Goal: Contribute content: Contribute content

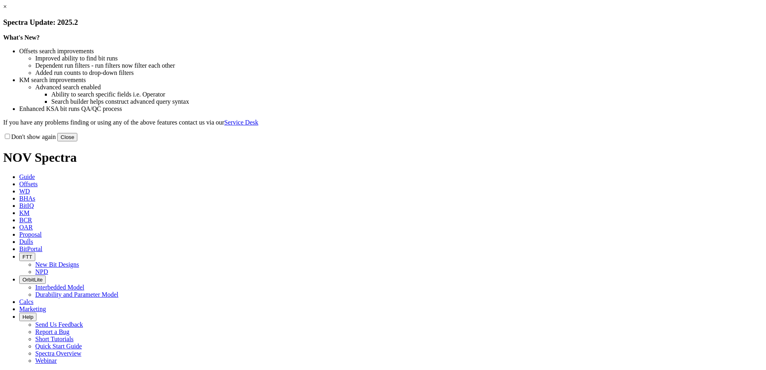
click at [298, 50] on div "× Spectra Update: 2025.2 What's New? Offsets search improvements Improved abili…" at bounding box center [382, 72] width 759 height 138
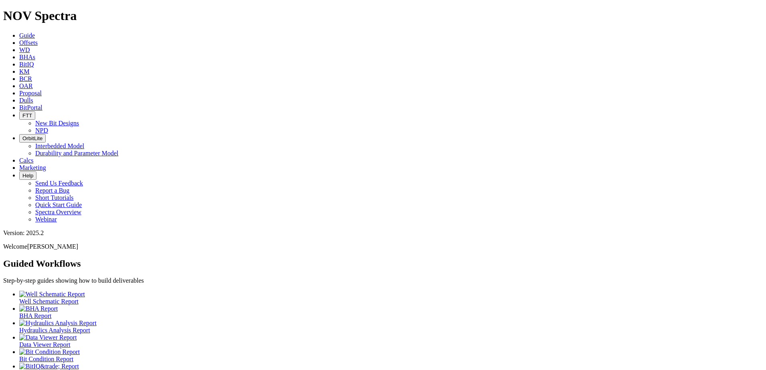
click at [33, 97] on span "Dulls" at bounding box center [26, 100] width 14 height 7
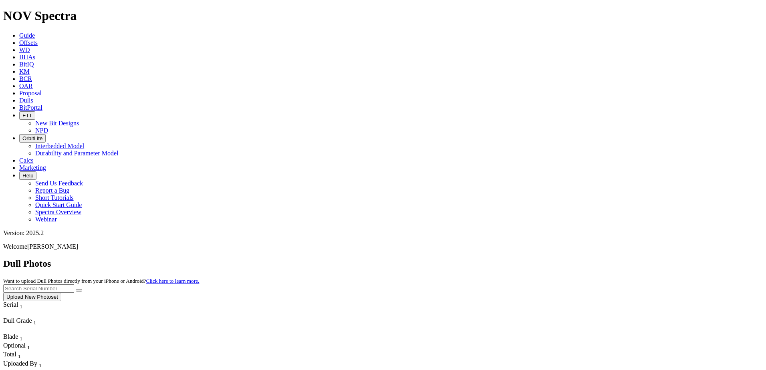
click at [61, 293] on button "Upload New Photoset" at bounding box center [32, 297] width 58 height 8
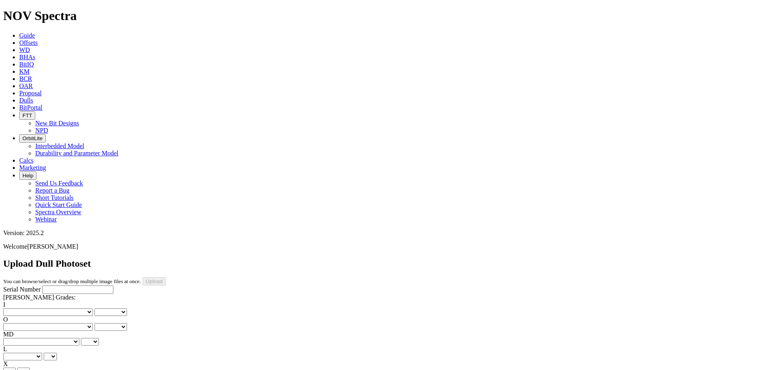
type input "C:\fakepath\A316618_1.jpg"
click at [42, 285] on input "Serial Number" at bounding box center [77, 289] width 71 height 8
type input "A316618"
click at [5, 301] on label "I" at bounding box center [4, 304] width 2 height 7
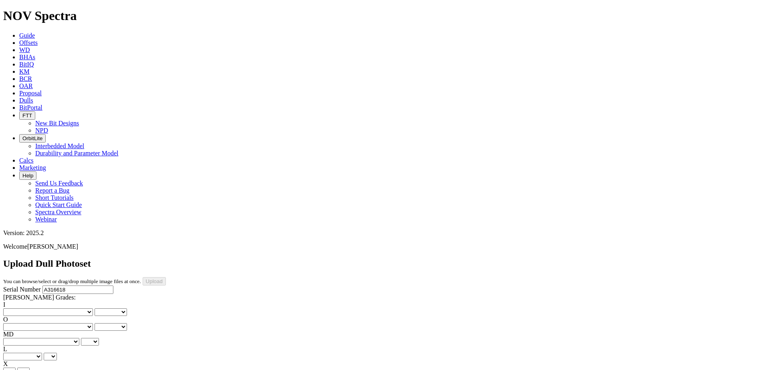
click at [94, 308] on select "0 1 2 3 4 5 6 7 8" at bounding box center [110, 312] width 32 height 8
click at [30, 308] on select "No lost, worn or damaged cutters 0 1 2 3 4 5 6 7 8 No diamond table left on any…" at bounding box center [48, 312] width 90 height 8
select select "number:1"
click at [16, 308] on select "No lost, worn or damaged cutters 0 1 2 3 4 5 6 7 8 No diamond table left on any…" at bounding box center [48, 312] width 90 height 8
select select "number:1"
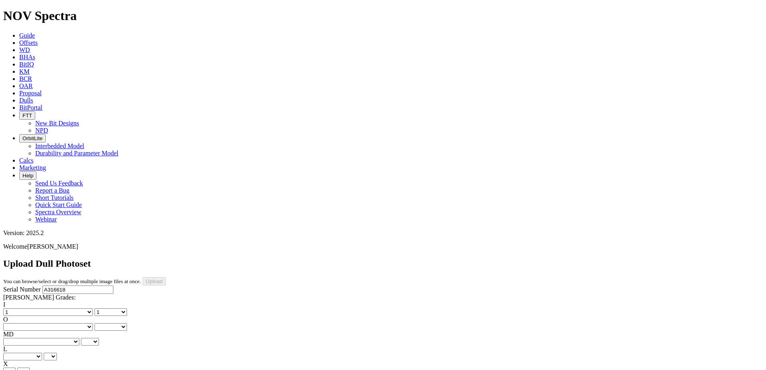
click at [66, 323] on select "No lost, worn or damaged cutters 0 1 2 3 4 5 6 7 8 No diamond table left on any…" at bounding box center [48, 327] width 90 height 8
select select "number:3"
click at [57, 323] on select "No lost, worn or damaged cutters 0 1 2 3 4 5 6 7 8 No diamond table left on any…" at bounding box center [48, 327] width 90 height 8
select select "number:3"
click at [44, 338] on select "BF - Bond Failure BT - Broken Teeth/Cutters BU - Balled Up Bit CR - Cored CT - …" at bounding box center [41, 342] width 76 height 8
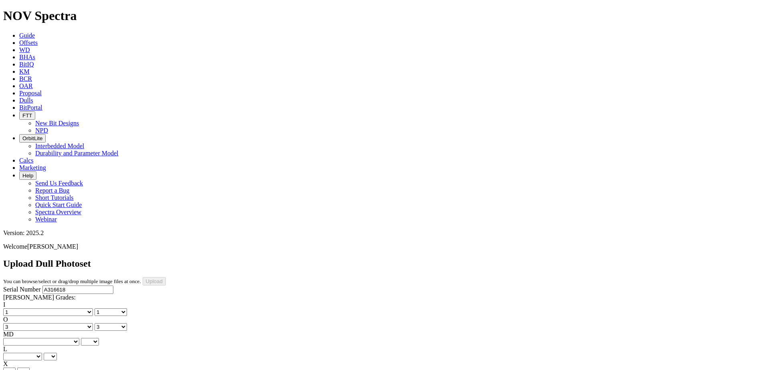
select select "string:BT"
click at [16, 338] on select "BF - Bond Failure BT - Broken Teeth/Cutters BU - Balled Up Bit CR - Cored CT - …" at bounding box center [41, 342] width 76 height 8
select select "string:BT"
click at [42, 353] on select "A - All C - Cone G - Gauge N - Nose S - Shoulder T - Taper" at bounding box center [22, 357] width 39 height 8
select select "string:S"
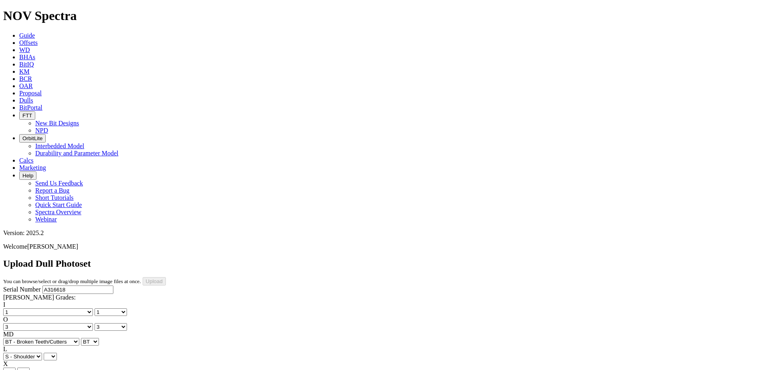
click at [42, 353] on select "A - All C - Cone G - Gauge N - Nose S - Shoulder T - Taper" at bounding box center [22, 357] width 39 height 8
select select "string:S"
click at [16, 368] on select "X" at bounding box center [9, 372] width 12 height 8
select select "string:X"
click at [16, 368] on select "X" at bounding box center [9, 372] width 12 height 8
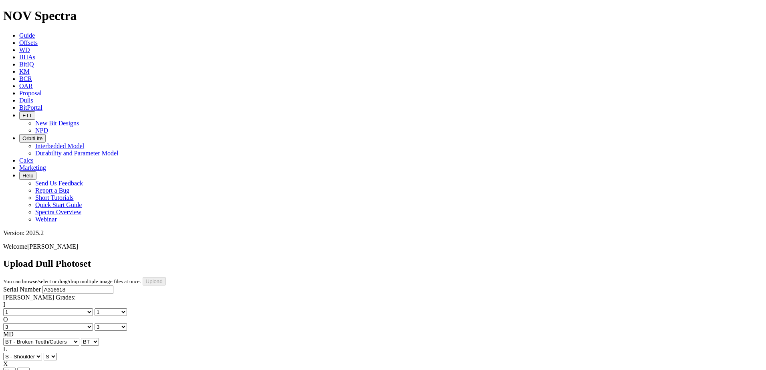
select select "string:X"
select select "string:I"
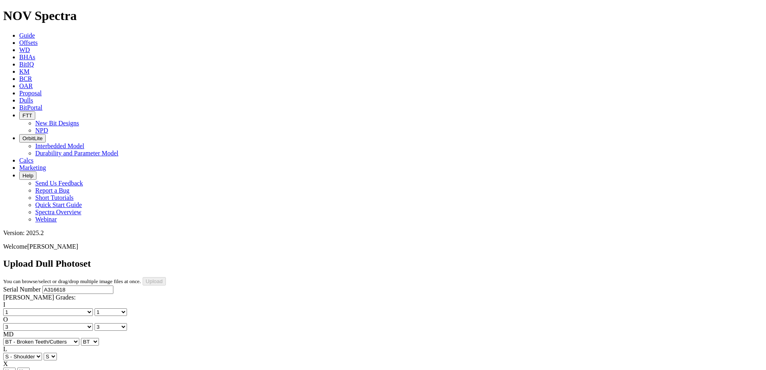
select select "string:CT"
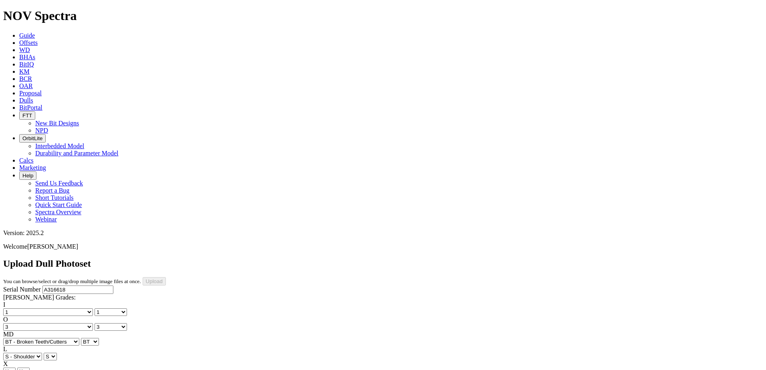
select select "string:TD"
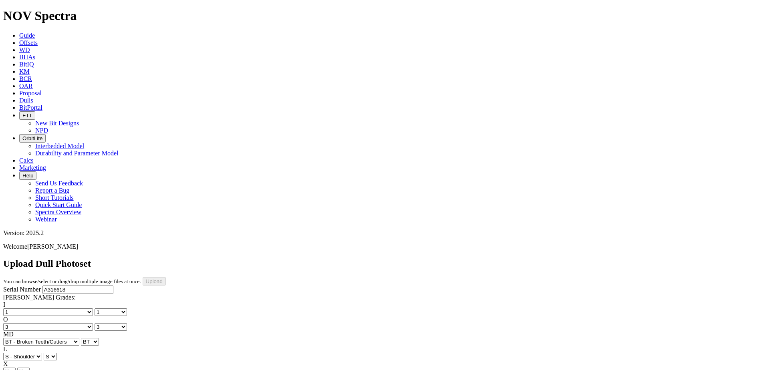
type input "6/22/25"
click at [67, 290] on div "Serial Number A316618 RH Dull Grades: I No lost, worn or damaged cutters 0 1 2 …" at bounding box center [382, 364] width 759 height 158
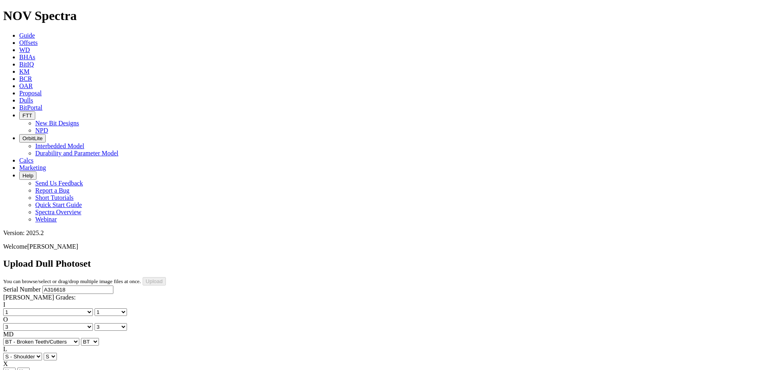
drag, startPoint x: 259, startPoint y: 285, endPoint x: 259, endPoint y: 277, distance: 8.8
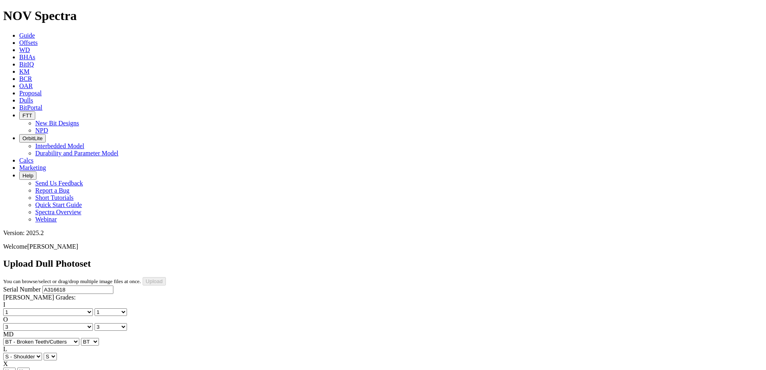
drag, startPoint x: 264, startPoint y: 284, endPoint x: 267, endPoint y: 278, distance: 6.5
drag, startPoint x: 264, startPoint y: 291, endPoint x: 267, endPoint y: 275, distance: 15.5
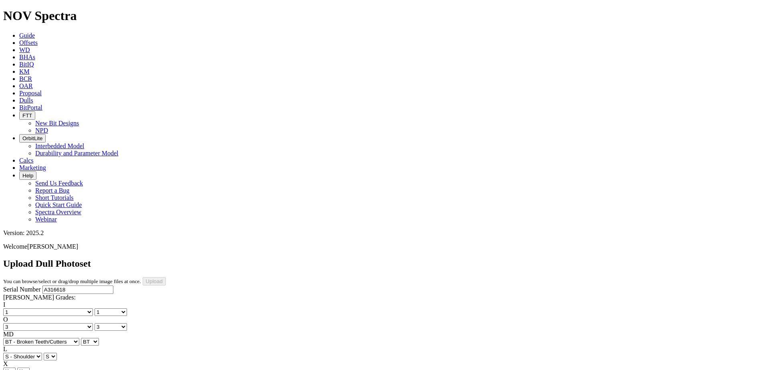
click at [166, 277] on input "Upload" at bounding box center [154, 281] width 23 height 8
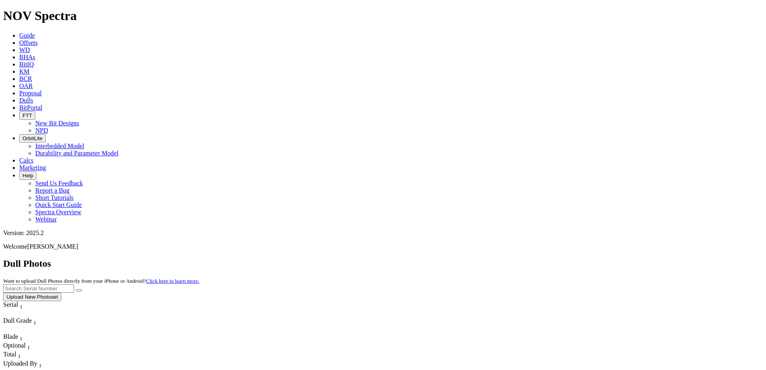
click at [61, 293] on button "Upload New Photoset" at bounding box center [32, 297] width 58 height 8
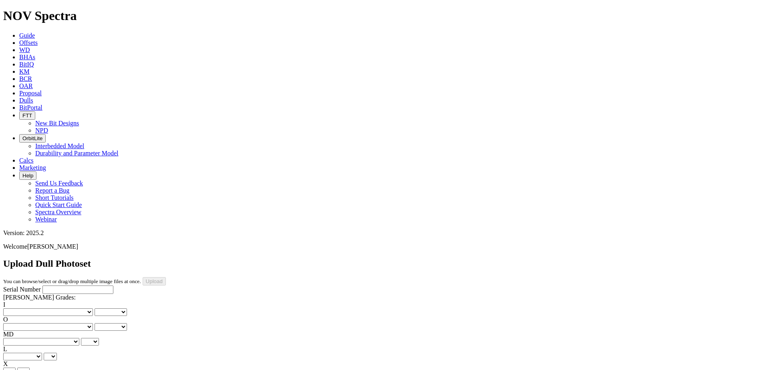
click at [42, 285] on input "Serial Number" at bounding box center [77, 289] width 71 height 8
type input "A316619"
click at [5, 301] on label "I" at bounding box center [4, 304] width 2 height 7
click at [94, 308] on select "0 1 2 3 4 5 6 7 8" at bounding box center [110, 312] width 32 height 8
click at [32, 308] on select "No lost, worn or damaged cutters 0 1 2 3 4 5 6 7 8 No diamond table left on any…" at bounding box center [48, 312] width 90 height 8
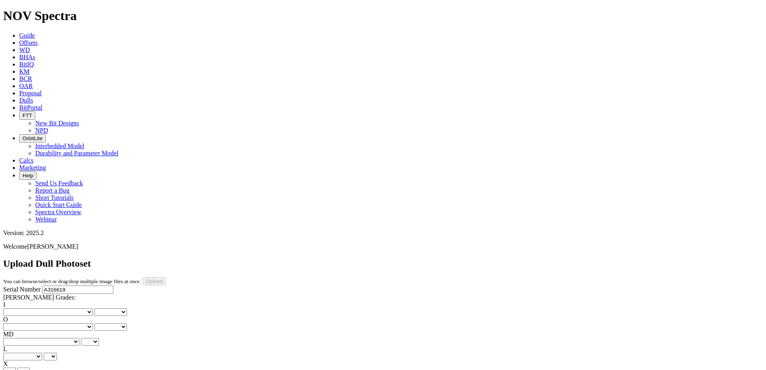
select select "number:1"
click at [16, 308] on select "No lost, worn or damaged cutters 0 1 2 3 4 5 6 7 8 No diamond table left on any…" at bounding box center [48, 312] width 90 height 8
select select "number:1"
click at [71, 323] on select "No lost, worn or damaged cutters 0 1 2 3 4 5 6 7 8 No diamond table left on any…" at bounding box center [48, 327] width 90 height 8
select select "number:3"
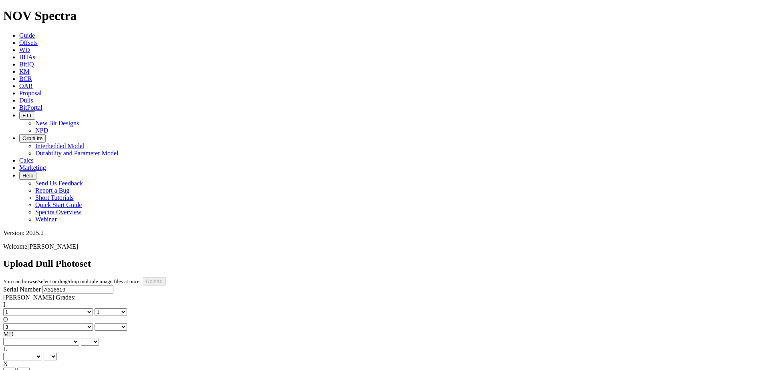
click at [57, 323] on select "No lost, worn or damaged cutters 0 1 2 3 4 5 6 7 8 No diamond table left on any…" at bounding box center [48, 327] width 90 height 8
select select "number:3"
click at [37, 338] on select "BF - Bond Failure BT - Broken Teeth/Cutters BU - Balled Up Bit CR - Cored CT - …" at bounding box center [41, 342] width 76 height 8
select select "string:CT"
click at [16, 338] on select "BF - Bond Failure BT - Broken Teeth/Cutters BU - Balled Up Bit CR - Cored CT - …" at bounding box center [41, 342] width 76 height 8
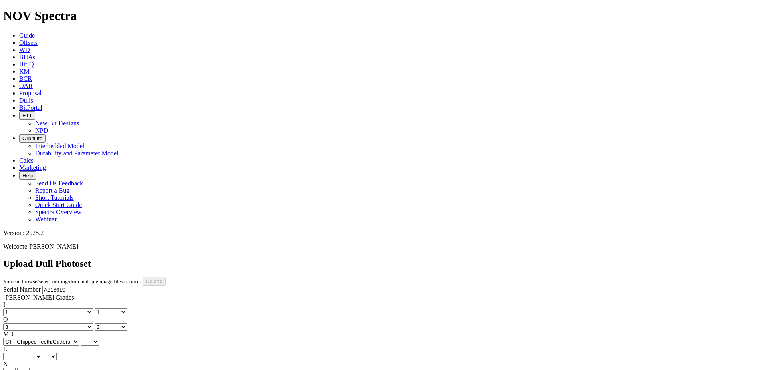
select select "string:CT"
click at [42, 353] on select "A - All C - Cone G - Gauge N - Nose S - Shoulder T - Taper" at bounding box center [22, 357] width 39 height 8
select select "string:S"
click at [42, 353] on select "A - All C - Cone G - Gauge N - Nose S - Shoulder T - Taper" at bounding box center [22, 357] width 39 height 8
select select "string:S"
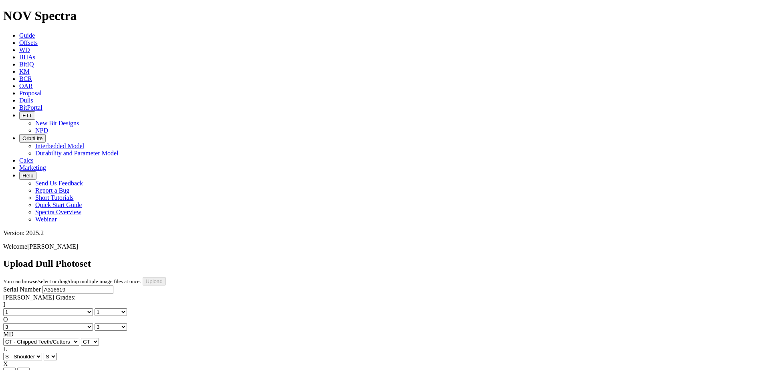
drag, startPoint x: 707, startPoint y: 194, endPoint x: 764, endPoint y: 190, distance: 57.0
click at [16, 368] on select "X" at bounding box center [9, 372] width 12 height 8
select select "string:X"
click at [16, 368] on select "X" at bounding box center [9, 372] width 12 height 8
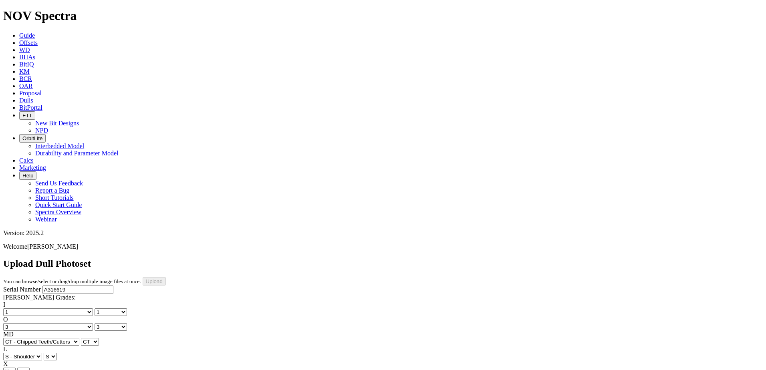
select select "string:X"
select select "string:I"
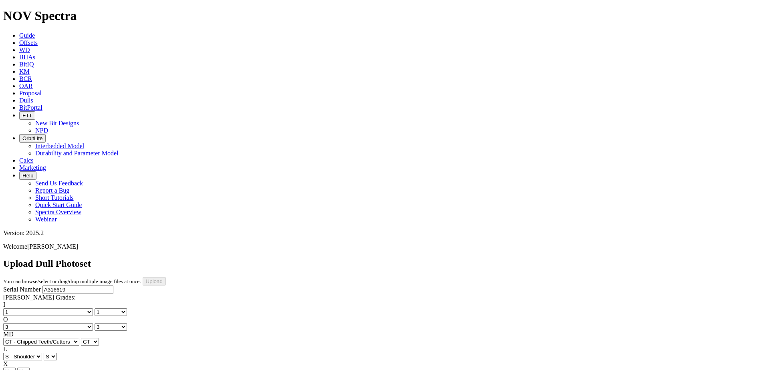
select select "string:HC"
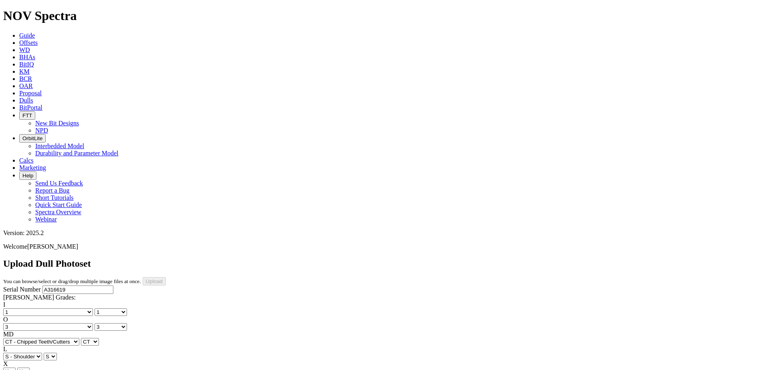
select select "string:TD"
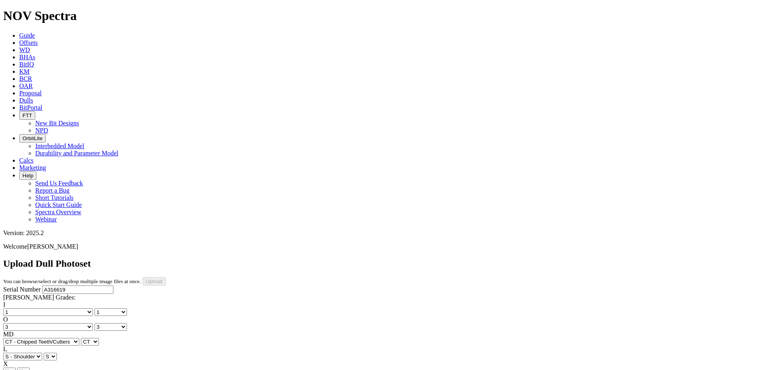
type input "7/1/25"
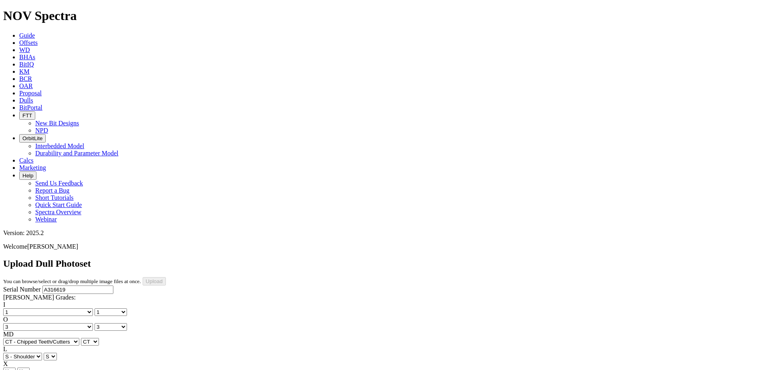
type input "C:\fakepath\A316619-1-070725-1.JPG"
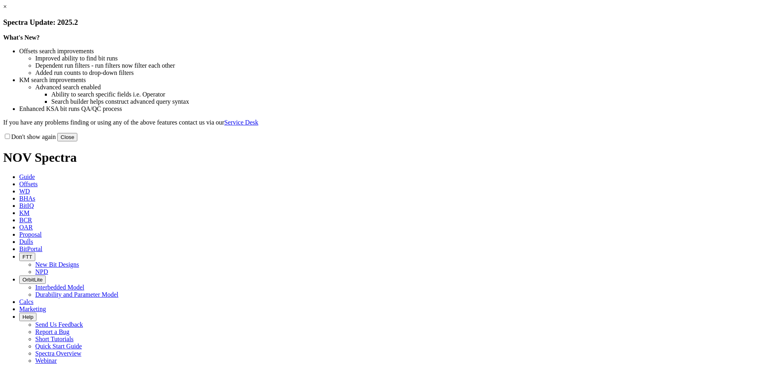
click at [7, 10] on link "×" at bounding box center [5, 6] width 4 height 7
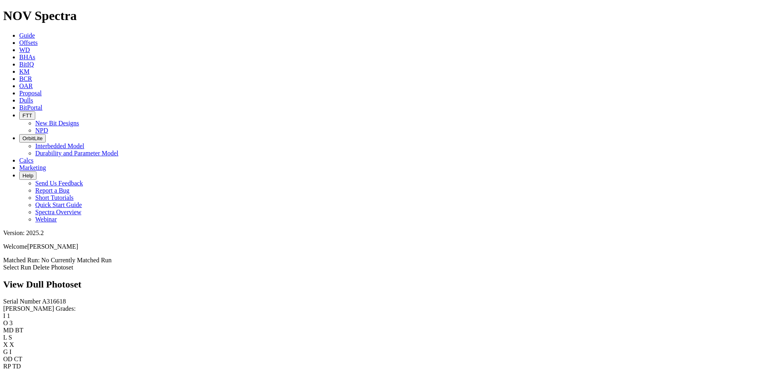
click at [31, 264] on link "Select Run" at bounding box center [17, 267] width 28 height 7
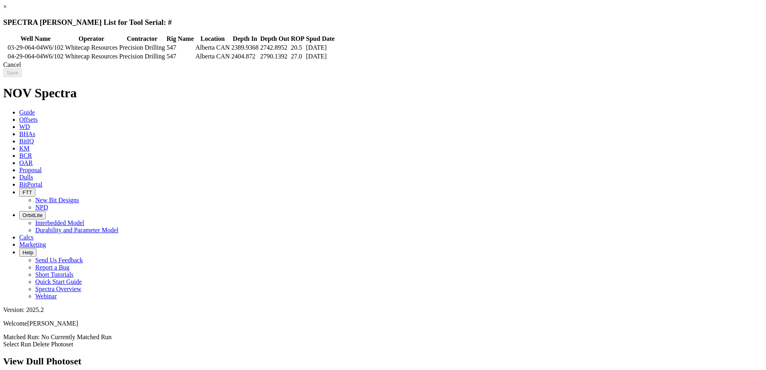
click at [4, 48] on icon at bounding box center [4, 48] width 0 height 0
click at [22, 74] on input "Save" at bounding box center [12, 72] width 18 height 8
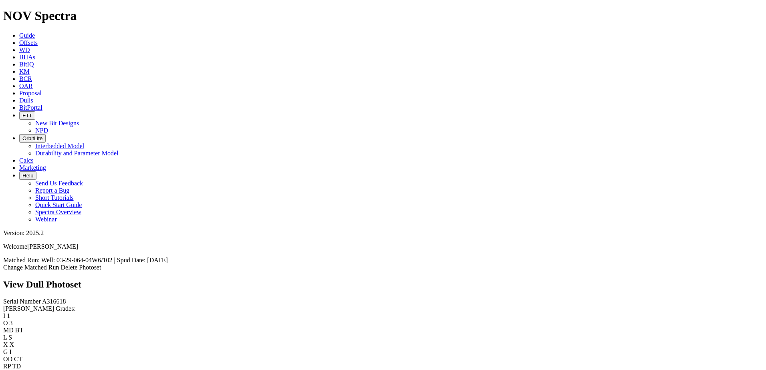
click at [33, 97] on span "Dulls" at bounding box center [26, 100] width 14 height 7
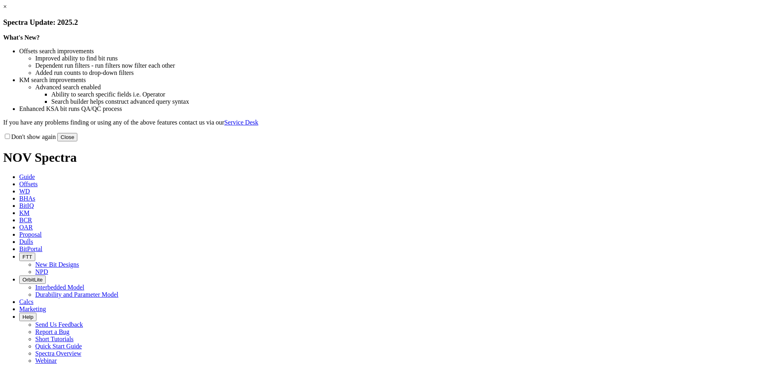
click at [77, 141] on button "Close" at bounding box center [67, 137] width 20 height 8
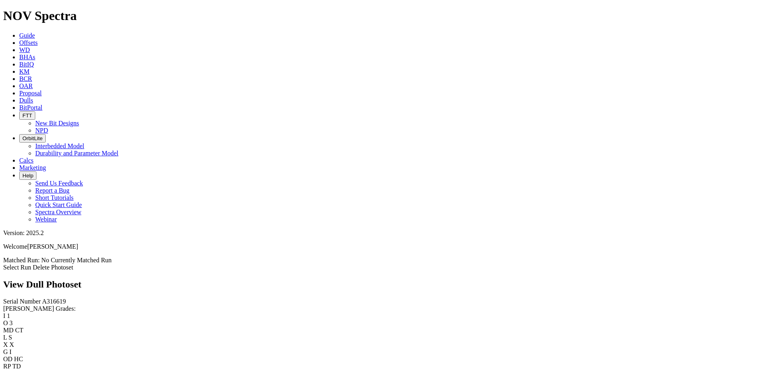
click at [31, 264] on link "Select Run" at bounding box center [17, 267] width 28 height 7
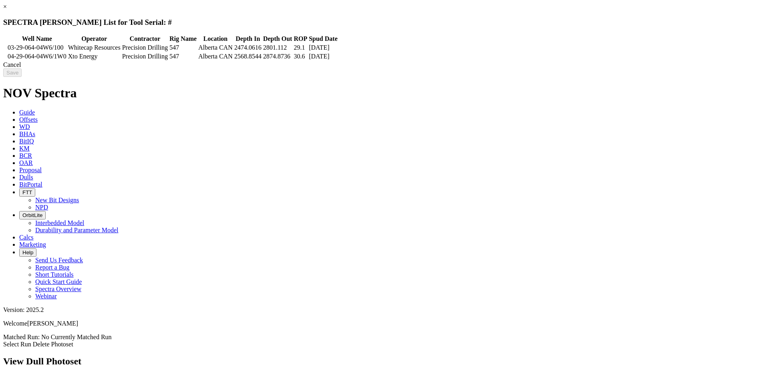
click at [4, 48] on icon at bounding box center [4, 48] width 0 height 0
click at [22, 76] on input "Save" at bounding box center [12, 72] width 18 height 8
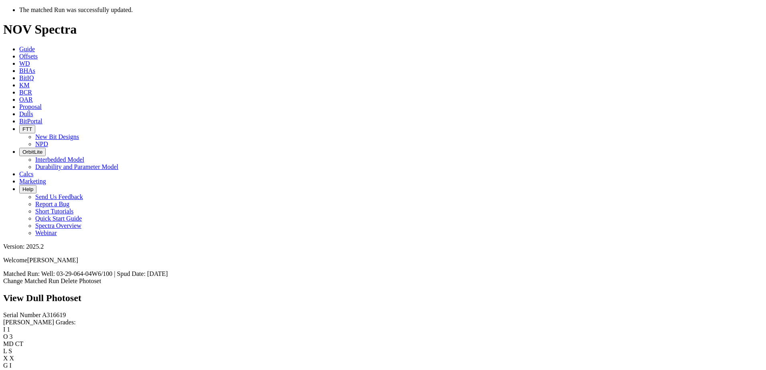
scroll to position [0, 0]
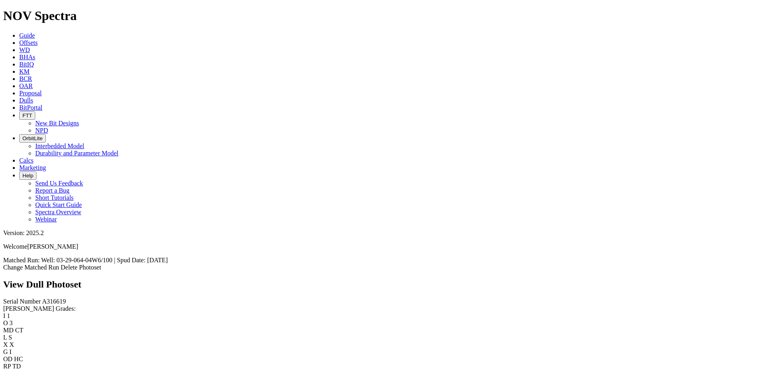
click at [19, 97] on icon at bounding box center [19, 100] width 0 height 7
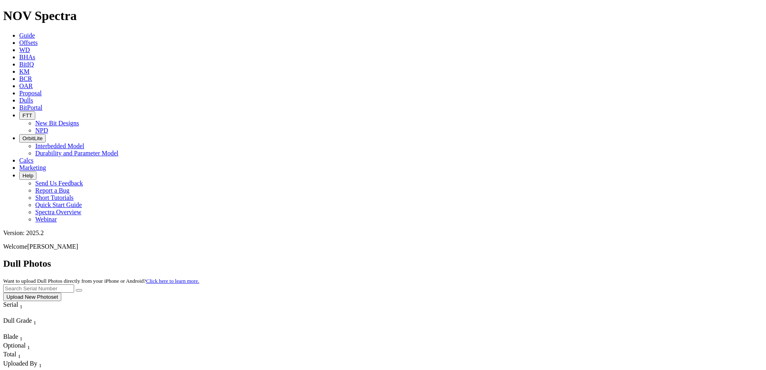
click at [61, 293] on button "Upload New Photoset" at bounding box center [32, 297] width 58 height 8
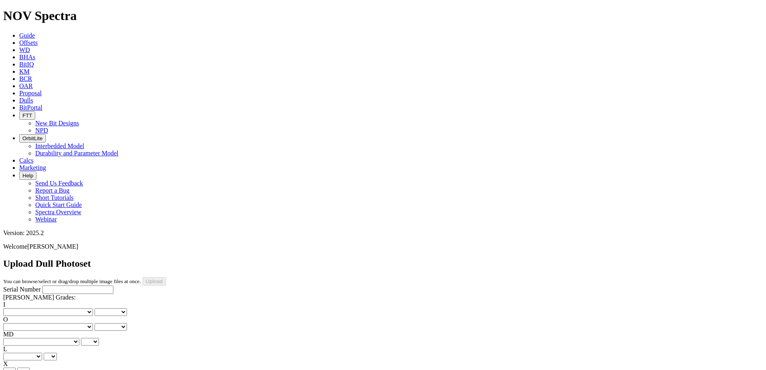
click at [61, 285] on input "Serial Number" at bounding box center [77, 289] width 71 height 8
type input "A316618"
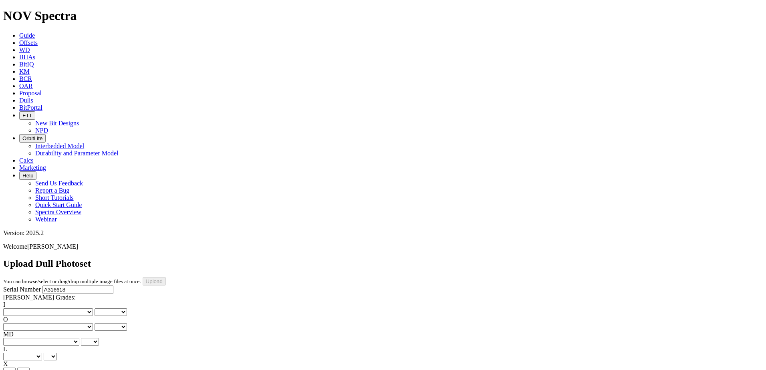
type input "7/6/25"
click at [42, 308] on select "No lost, worn or damaged cutters 0 1 2 3 4 5 6 7 8 No diamond table left on any…" at bounding box center [48, 312] width 90 height 8
select select "number:1"
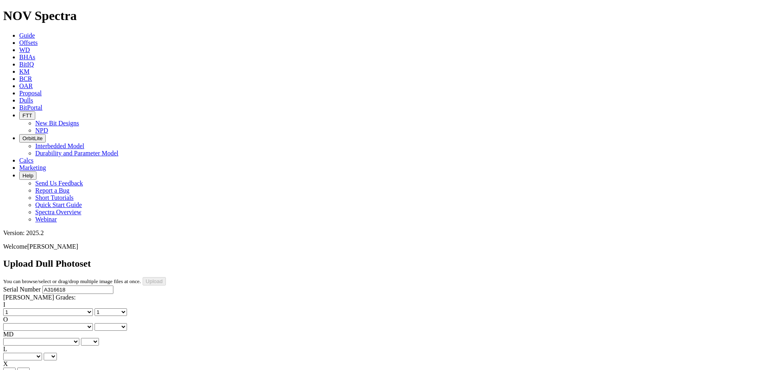
click at [70, 323] on select "No lost, worn or damaged cutters 0 1 2 3 4 5 6 7 8 No diamond table left on any…" at bounding box center [48, 327] width 90 height 8
click at [75, 323] on select "No lost, worn or damaged cutters 0 1 2 3 4 5 6 7 8 No diamond table left on any…" at bounding box center [48, 327] width 90 height 8
click at [76, 323] on select "No lost, worn or damaged cutters 0 1 2 3 4 5 6 7 8 No diamond table left on any…" at bounding box center [48, 327] width 90 height 8
select select "number:3"
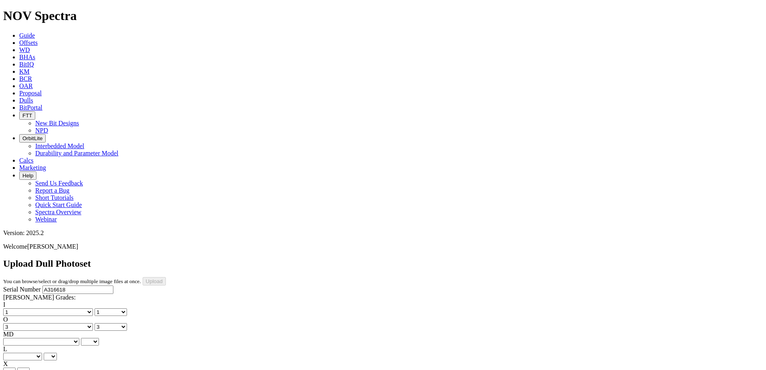
click at [76, 323] on select "No lost, worn or damaged cutters 0 1 2 3 4 5 6 7 8 No diamond table left on any…" at bounding box center [48, 327] width 90 height 8
click at [29, 338] on select "BF - Bond Failure BT - Broken Teeth/Cutters BU - Balled Up Bit CR - Cored CT - …" at bounding box center [41, 342] width 76 height 8
select select "string:BT"
click at [29, 338] on select "BF - Bond Failure BT - Broken Teeth/Cutters BU - Balled Up Bit CR - Cored CT - …" at bounding box center [41, 342] width 76 height 8
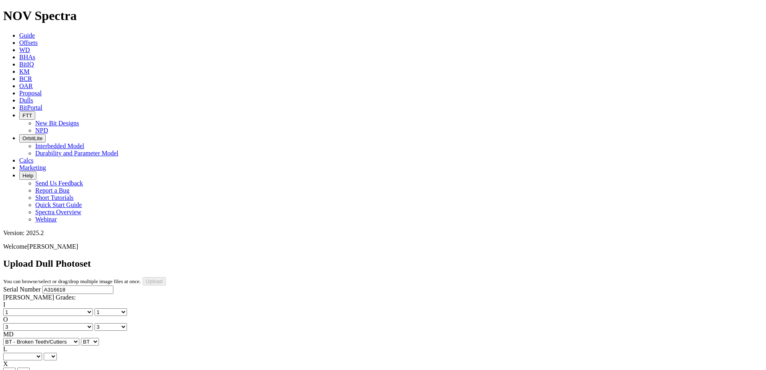
click at [42, 353] on select "A - All C - Cone G - Gauge N - Nose S - Shoulder T - Taper" at bounding box center [22, 357] width 39 height 8
select select "number:1"
select select "number:3"
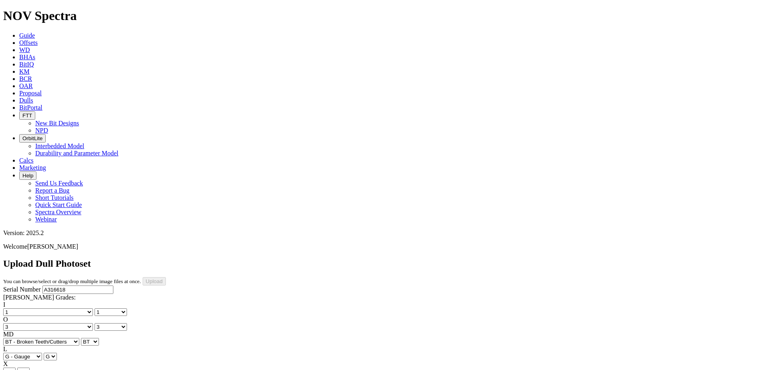
select select "string:BT"
select select "string:G"
click at [16, 368] on select "X" at bounding box center [9, 372] width 12 height 8
select select "string:X"
click at [16, 368] on select "X" at bounding box center [9, 372] width 12 height 8
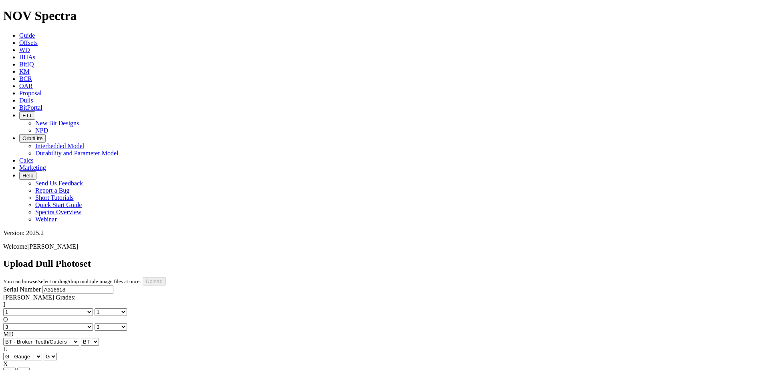
select select "string:X"
select select "string:I"
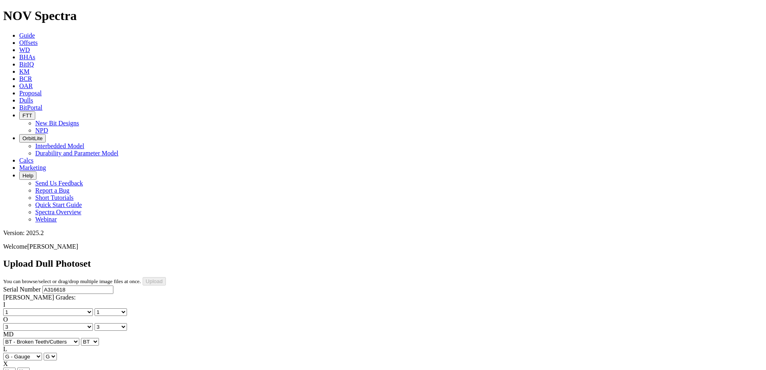
click at [42, 353] on select "A - All C - Cone G - Gauge N - Nose S - Shoulder T - Taper" at bounding box center [22, 357] width 39 height 8
select select "string:S"
click at [42, 353] on select "A - All C - Cone G - Gauge N - Nose S - Shoulder T - Taper" at bounding box center [22, 357] width 39 height 8
select select "string:S"
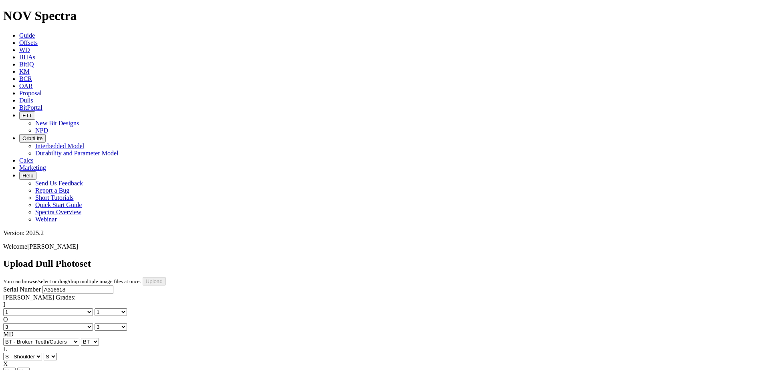
select select "string:NO"
drag, startPoint x: 231, startPoint y: 258, endPoint x: 193, endPoint y: 247, distance: 40.0
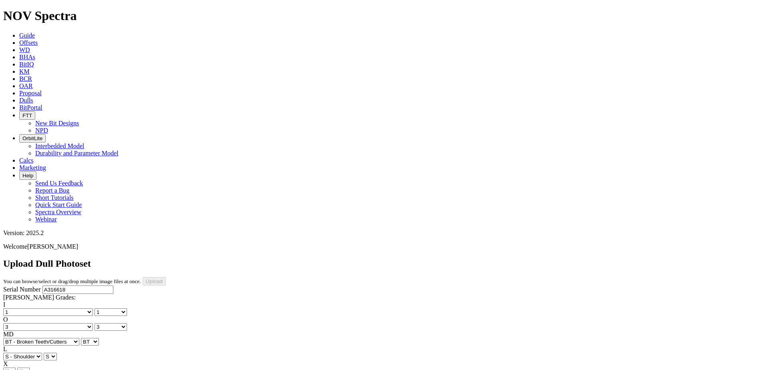
select select "string:TD"
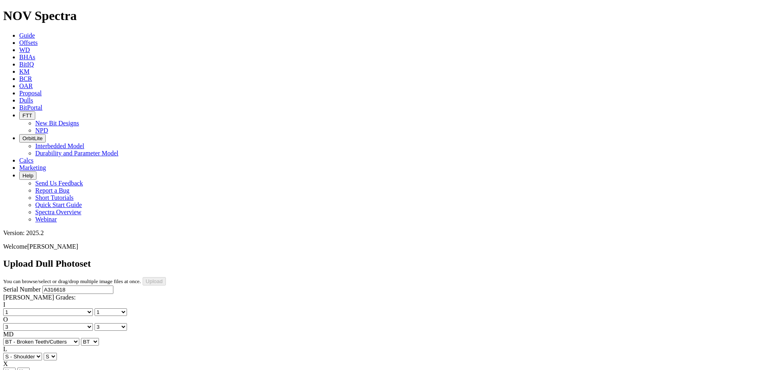
scroll to position [79, 0]
drag, startPoint x: 187, startPoint y: 281, endPoint x: 211, endPoint y: 222, distance: 63.4
drag, startPoint x: 186, startPoint y: 288, endPoint x: 187, endPoint y: 282, distance: 6.4
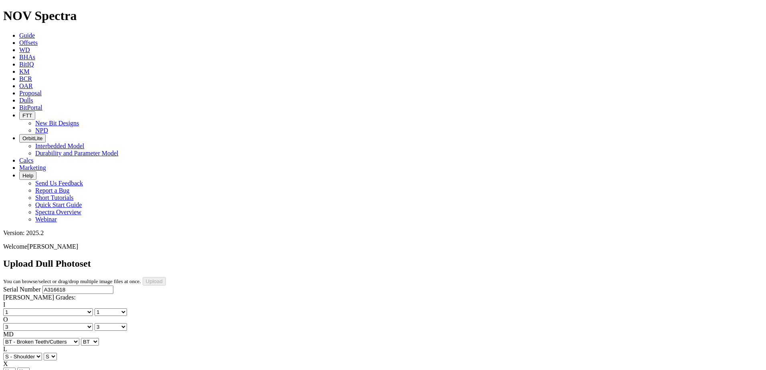
scroll to position [0, 0]
drag, startPoint x: 494, startPoint y: 218, endPoint x: 617, endPoint y: 125, distance: 153.4
click at [166, 277] on input "Upload" at bounding box center [154, 281] width 23 height 8
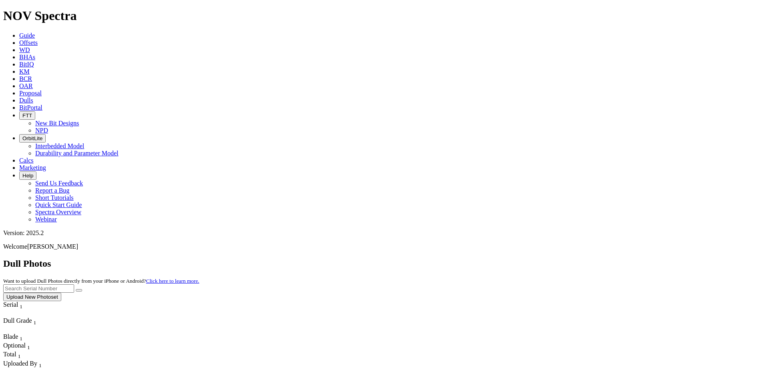
click at [74, 284] on input "text" at bounding box center [38, 288] width 71 height 8
type input "A316618"
click at [76, 289] on button "submit" at bounding box center [79, 290] width 6 height 2
click at [33, 97] on link "Dulls" at bounding box center [26, 100] width 14 height 7
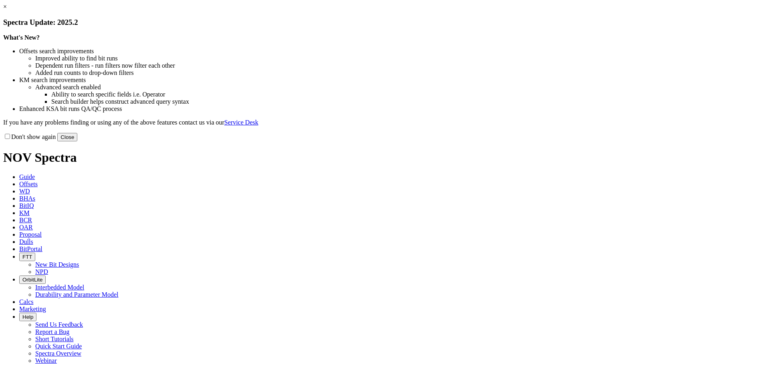
click at [7, 10] on link "×" at bounding box center [5, 6] width 4 height 7
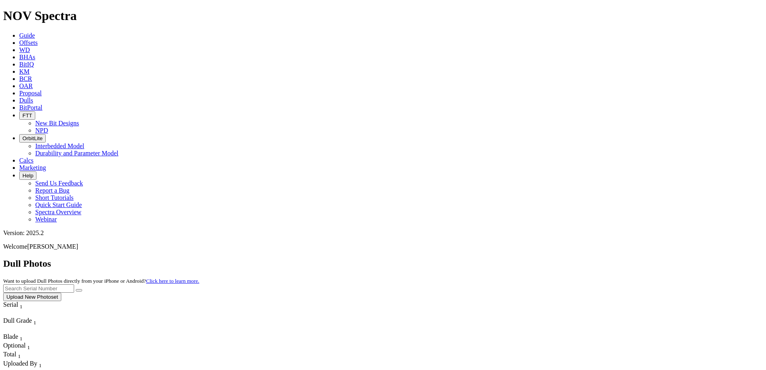
click at [74, 284] on input "text" at bounding box center [38, 288] width 71 height 8
type input "A31"
